Goal: Task Accomplishment & Management: Use online tool/utility

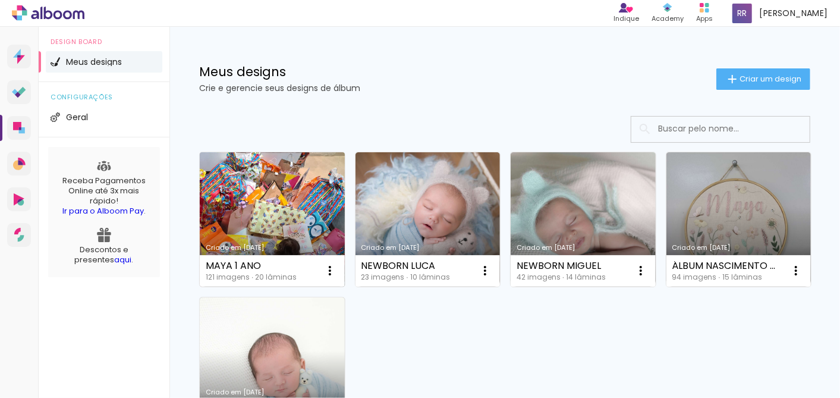
click at [271, 267] on div "MAYA 1 ANO" at bounding box center [251, 266] width 91 height 10
click at [306, 183] on link "Criado em [DATE]" at bounding box center [272, 219] width 145 height 134
